Goal: Information Seeking & Learning: Check status

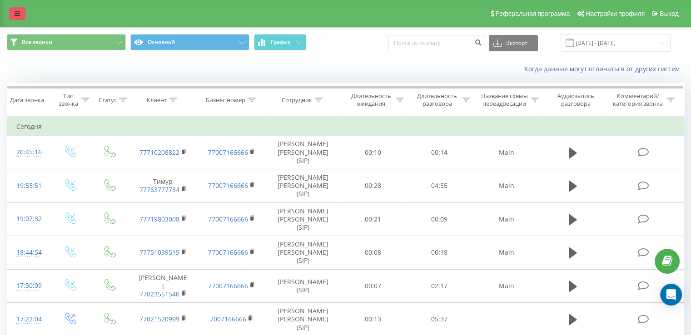
click at [16, 19] on link at bounding box center [17, 13] width 16 height 13
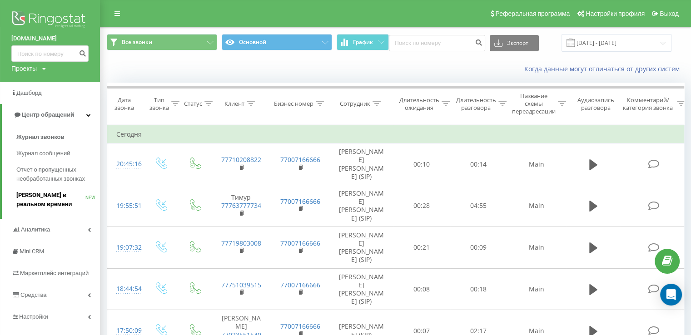
click at [60, 196] on span "[PERSON_NAME] в реальном времени" at bounding box center [50, 200] width 69 height 18
click at [59, 190] on link "Звонки в реальном времени NEW" at bounding box center [58, 199] width 84 height 25
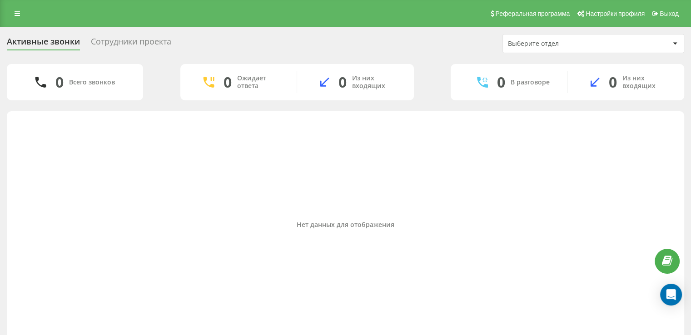
click at [140, 40] on div "Сотрудники проекта" at bounding box center [131, 44] width 80 height 14
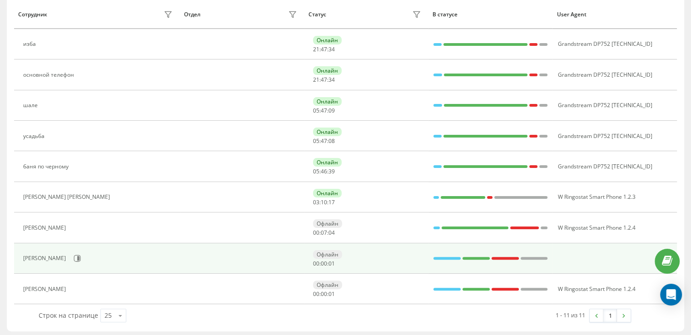
scroll to position [178, 0]
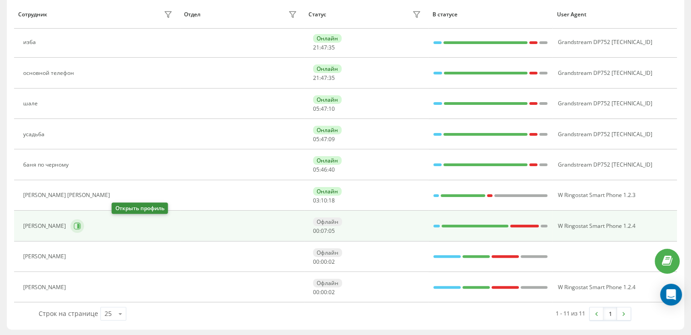
click at [81, 223] on icon at bounding box center [77, 226] width 7 height 7
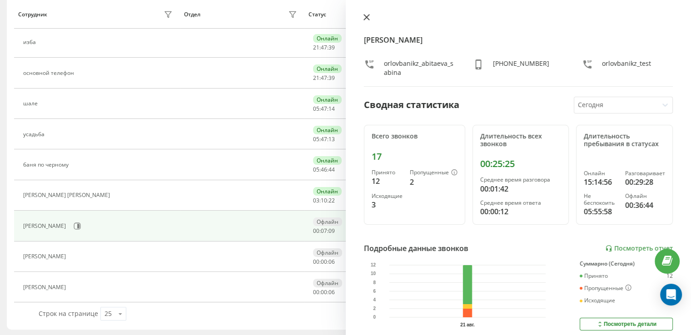
click at [366, 15] on icon at bounding box center [366, 17] width 6 height 6
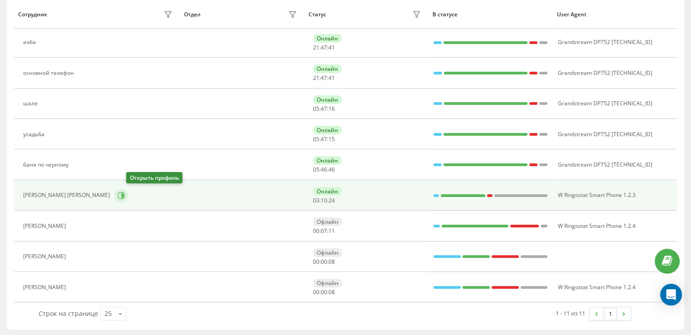
click at [124, 196] on icon at bounding box center [122, 195] width 2 height 5
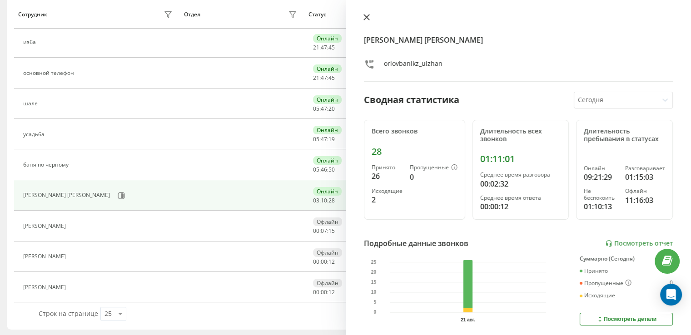
click at [366, 19] on icon at bounding box center [366, 17] width 6 height 6
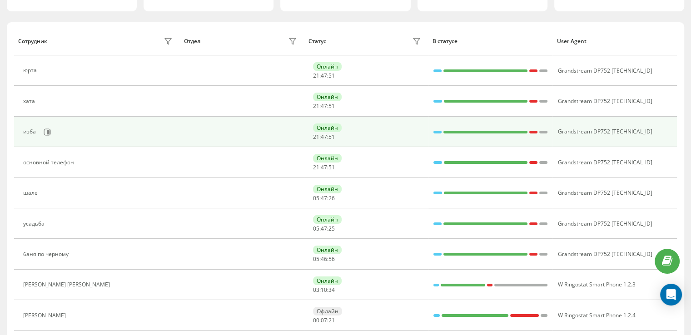
scroll to position [91, 0]
